Goal: Transaction & Acquisition: Purchase product/service

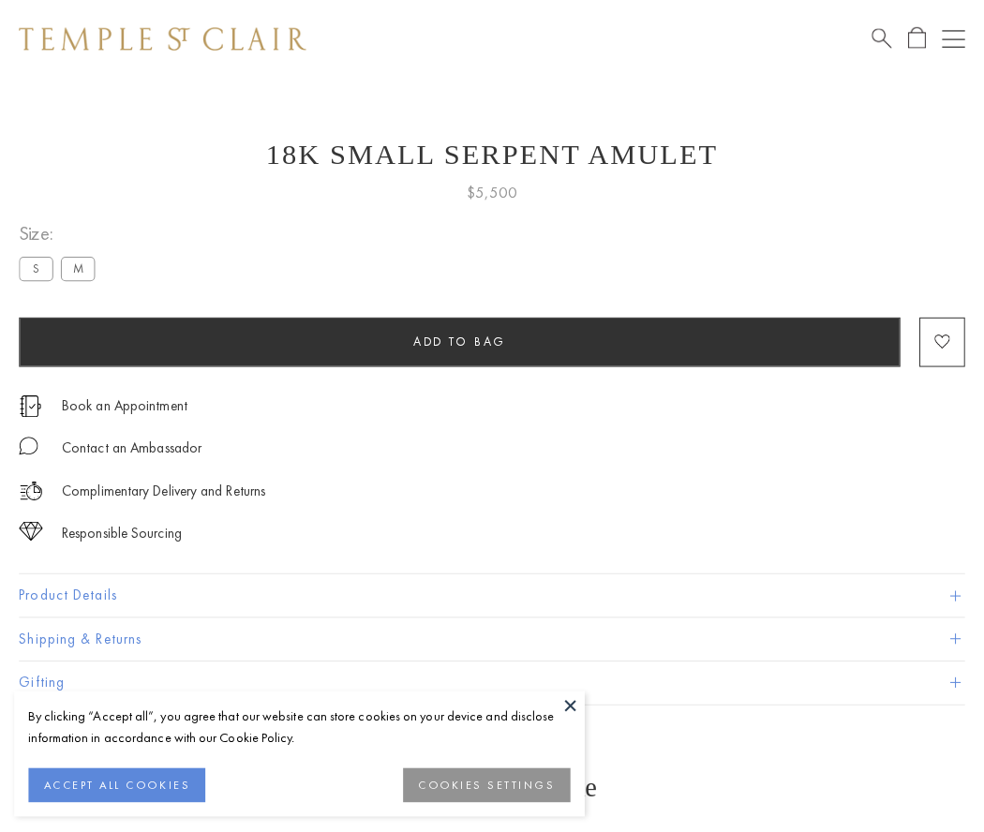
scroll to position [17, 0]
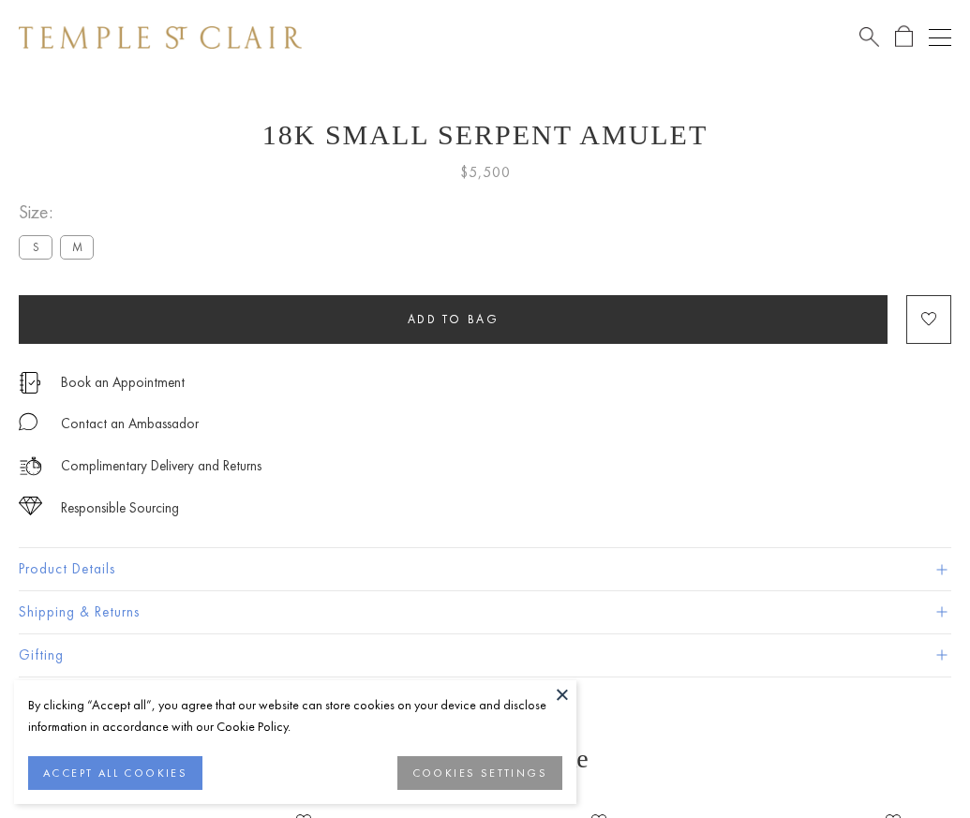
click at [452, 318] on span "Add to bag" at bounding box center [453, 319] width 92 height 16
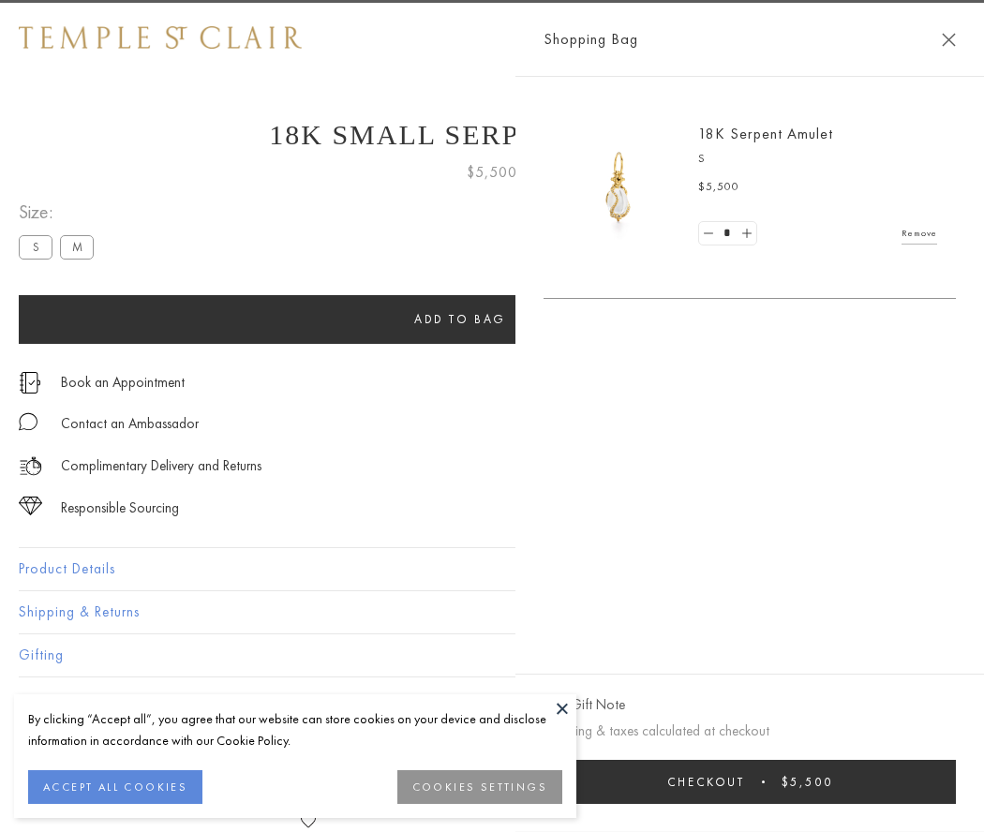
click at [882, 781] on button "Checkout $5,500" at bounding box center [749, 782] width 412 height 44
